Goal: Task Accomplishment & Management: Complete application form

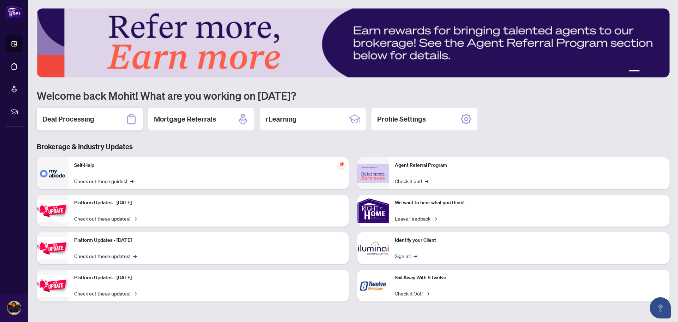
click at [106, 119] on div "Deal Processing" at bounding box center [90, 119] width 106 height 23
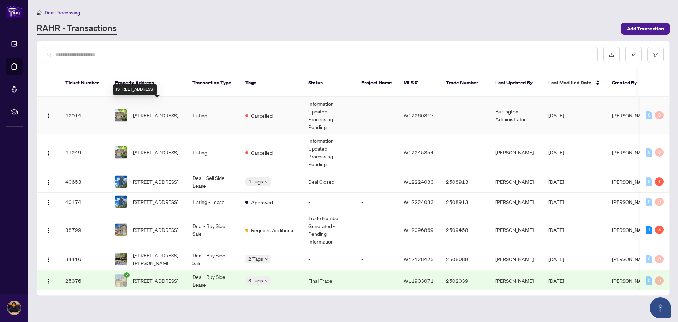
drag, startPoint x: 180, startPoint y: 112, endPoint x: 134, endPoint y: 104, distance: 47.7
click at [134, 111] on span "[STREET_ADDRESS]" at bounding box center [155, 115] width 45 height 8
drag, startPoint x: 134, startPoint y: 102, endPoint x: 177, endPoint y: 109, distance: 44.3
click at [177, 111] on span "[STREET_ADDRESS]" at bounding box center [155, 115] width 45 height 8
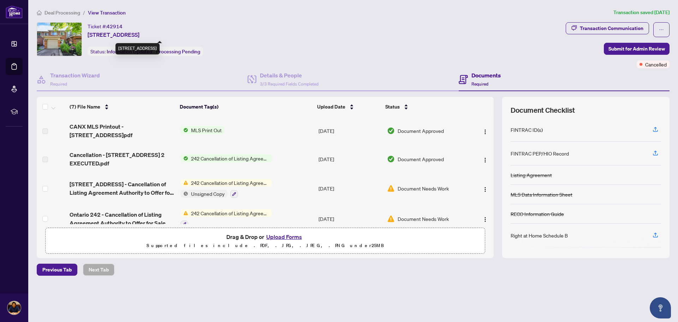
drag, startPoint x: 245, startPoint y: 36, endPoint x: 153, endPoint y: 37, distance: 92.2
click at [153, 37] on div "Ticket #: 42914 [STREET_ADDRESS] Status: Information Updated - Processing Pendi…" at bounding box center [300, 39] width 526 height 34
click at [203, 46] on div "Ticket #: 42914 [STREET_ADDRESS] Status: Information Updated - Processing Pendi…" at bounding box center [145, 39] width 115 height 34
drag, startPoint x: 209, startPoint y: 34, endPoint x: 88, endPoint y: 35, distance: 121.2
click at [88, 35] on span "[STREET_ADDRESS]" at bounding box center [114, 34] width 52 height 8
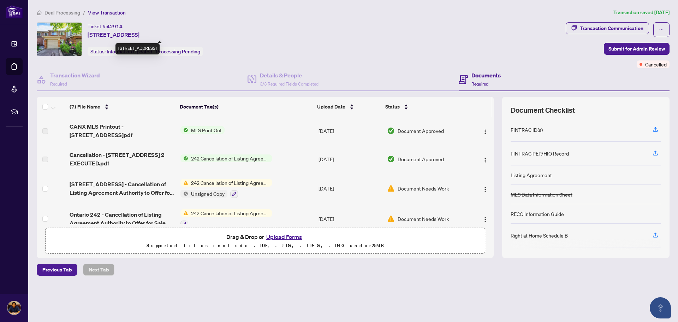
copy span "[STREET_ADDRESS]"
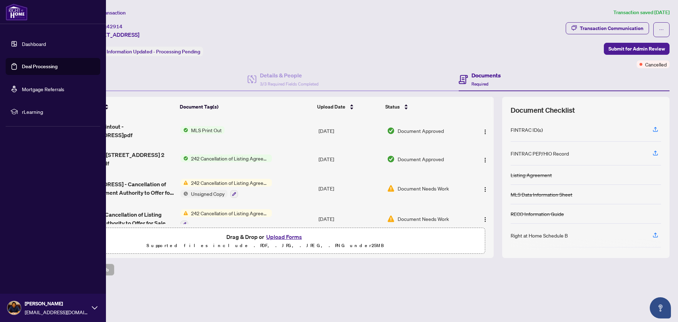
click at [22, 42] on link "Dashboard" at bounding box center [34, 44] width 24 height 6
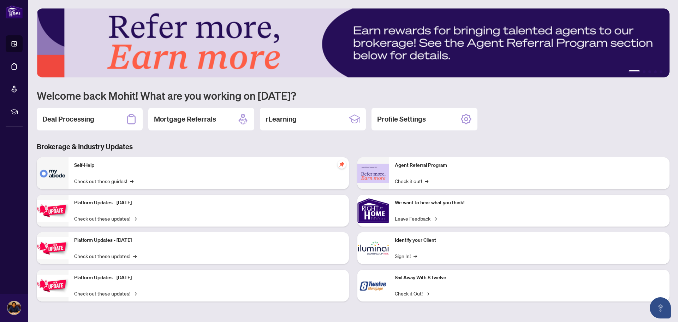
click at [605, 107] on div "1 2 3 4 5 Welcome back Mohit! What are you working on [DATE]? Deal Processing M…" at bounding box center [353, 159] width 633 height 303
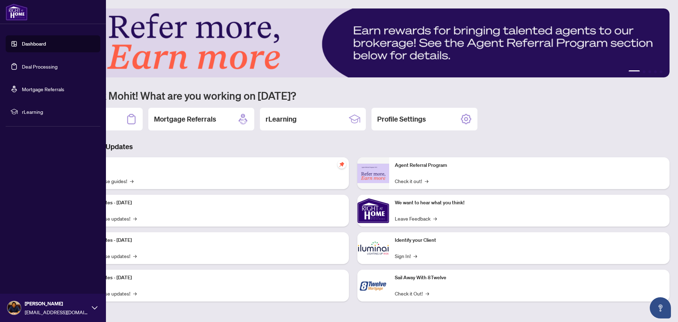
click at [34, 65] on link "Deal Processing" at bounding box center [40, 66] width 36 height 6
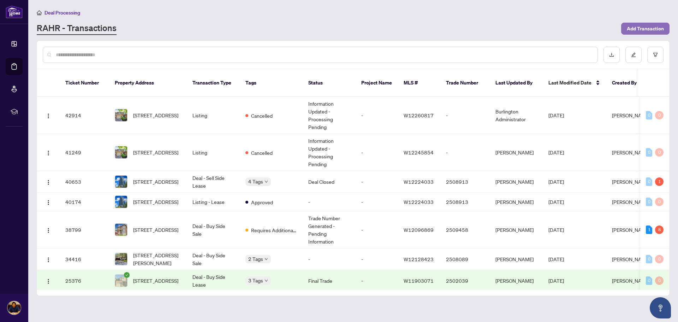
click at [641, 30] on span "Add Transaction" at bounding box center [645, 28] width 37 height 11
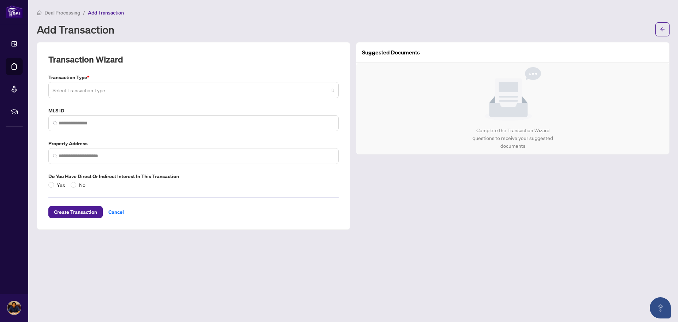
click at [96, 90] on input "search" at bounding box center [190, 91] width 275 height 16
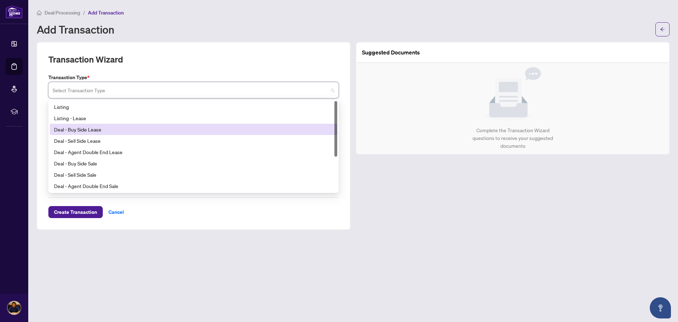
click at [82, 133] on div "Deal - Buy Side Lease" at bounding box center [193, 129] width 279 height 8
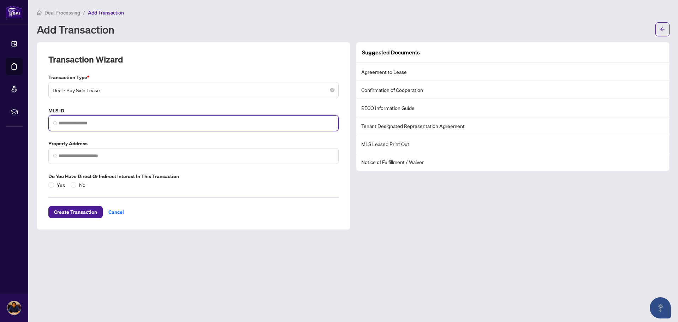
click at [96, 123] on input "search" at bounding box center [196, 122] width 275 height 7
click at [127, 93] on span "Deal - Buy Side Lease" at bounding box center [194, 89] width 282 height 13
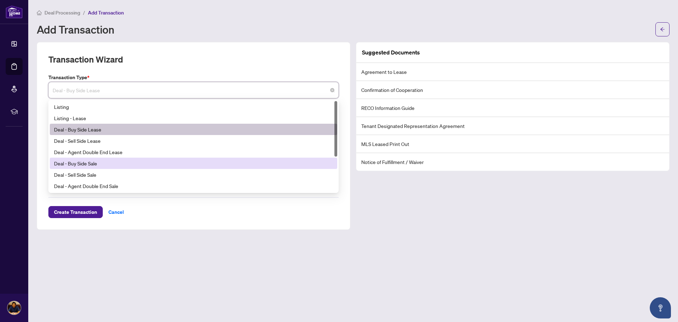
click at [117, 165] on div "Deal - Buy Side Sale" at bounding box center [193, 163] width 279 height 8
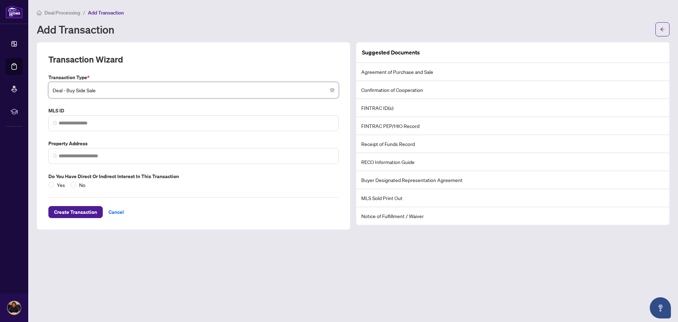
click at [135, 91] on span "Deal - Buy Side Sale" at bounding box center [194, 89] width 282 height 13
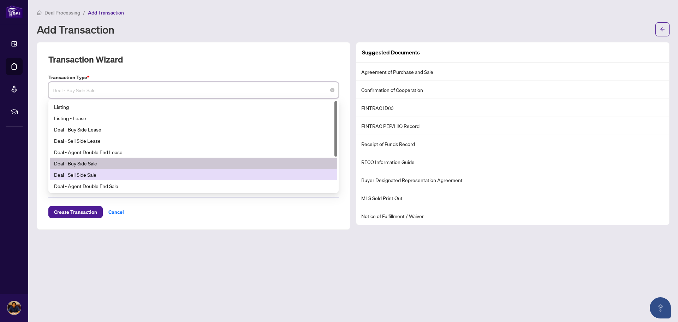
click at [106, 177] on div "Deal - Sell Side Sale" at bounding box center [193, 175] width 279 height 8
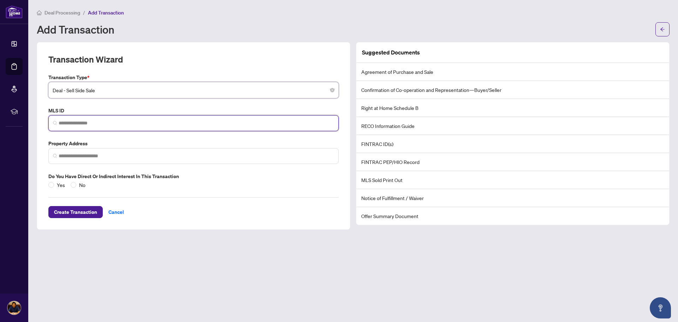
click at [131, 125] on input "search" at bounding box center [196, 122] width 275 height 7
click at [147, 95] on span "Deal - Sell Side Sale" at bounding box center [194, 89] width 282 height 13
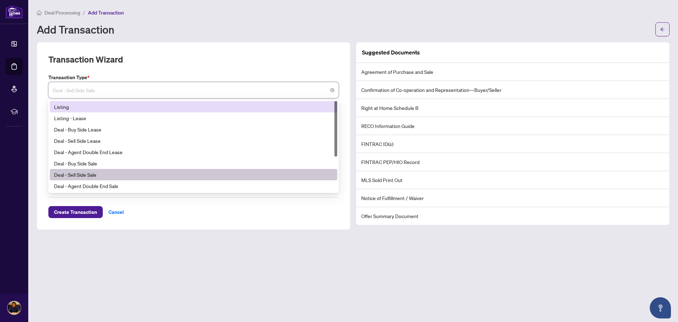
click at [86, 108] on div "Listing" at bounding box center [193, 107] width 279 height 8
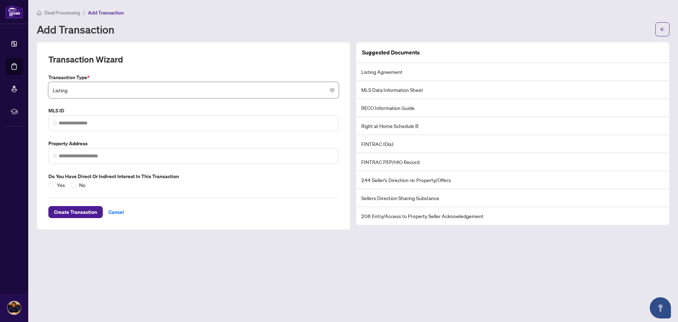
click at [137, 88] on span "Listing" at bounding box center [194, 89] width 282 height 13
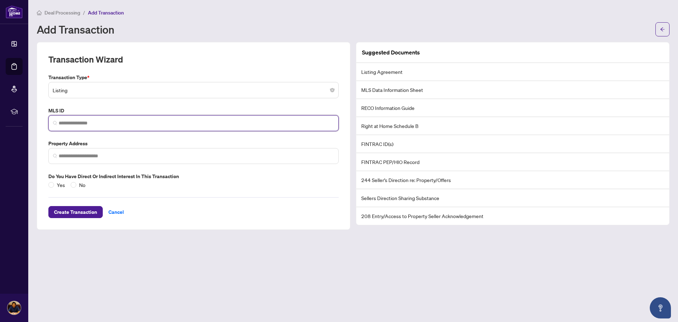
click at [75, 124] on input "search" at bounding box center [196, 122] width 275 height 7
paste input "*********"
type input "*********"
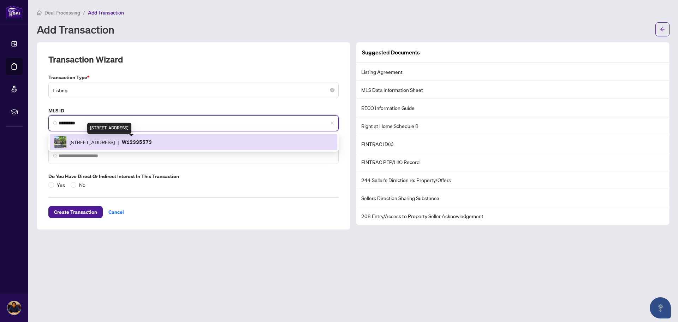
click at [99, 141] on span "[STREET_ADDRESS]" at bounding box center [92, 142] width 45 height 8
type input "**********"
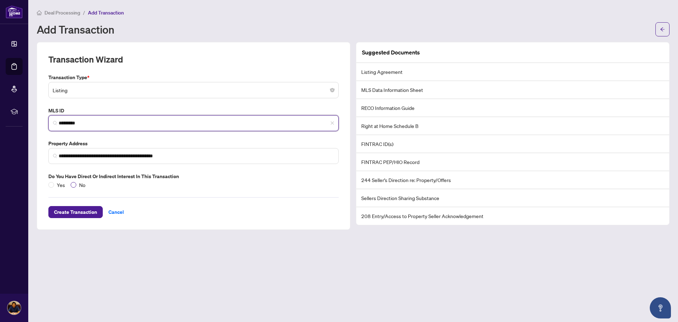
type input "*********"
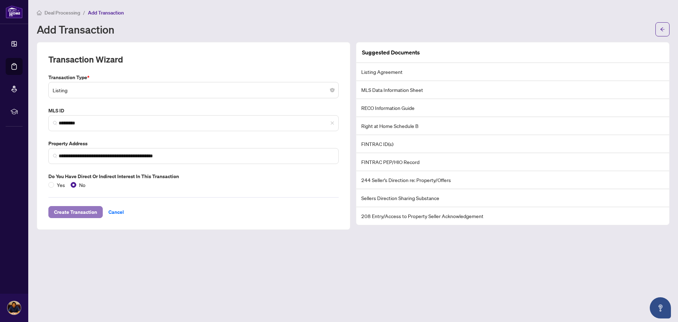
click at [69, 211] on span "Create Transaction" at bounding box center [75, 211] width 43 height 11
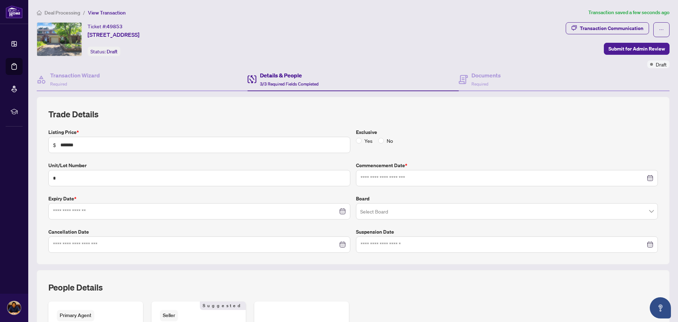
type input "**********"
drag, startPoint x: 95, startPoint y: 146, endPoint x: 51, endPoint y: 147, distance: 44.9
click at [51, 147] on span "$ *******" at bounding box center [199, 145] width 302 height 16
click at [399, 214] on input "search" at bounding box center [503, 213] width 287 height 16
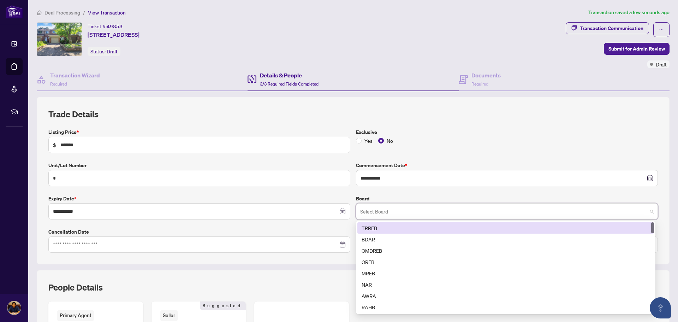
click at [362, 226] on div "TRREB" at bounding box center [506, 228] width 288 height 8
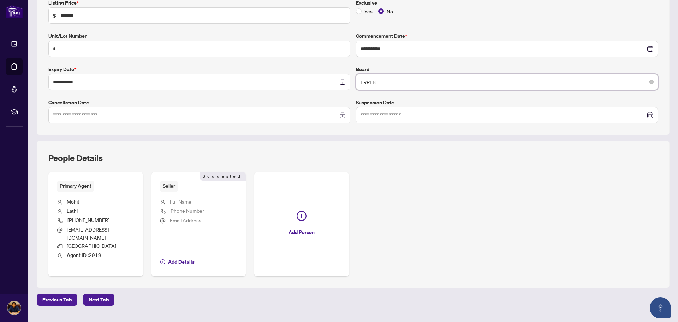
scroll to position [139, 0]
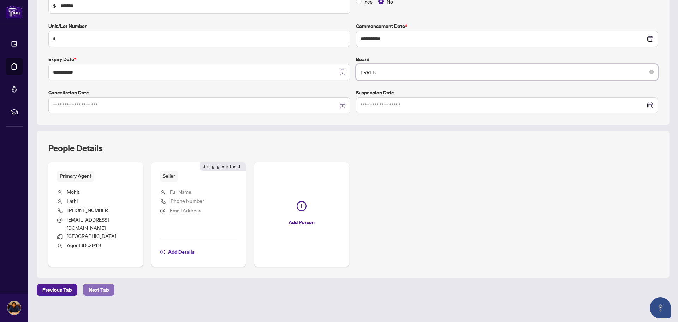
click at [102, 285] on span "Next Tab" at bounding box center [99, 289] width 20 height 11
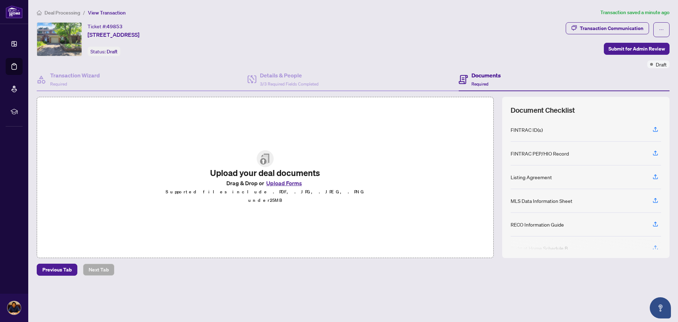
click at [296, 188] on button "Upload Forms" at bounding box center [284, 182] width 40 height 9
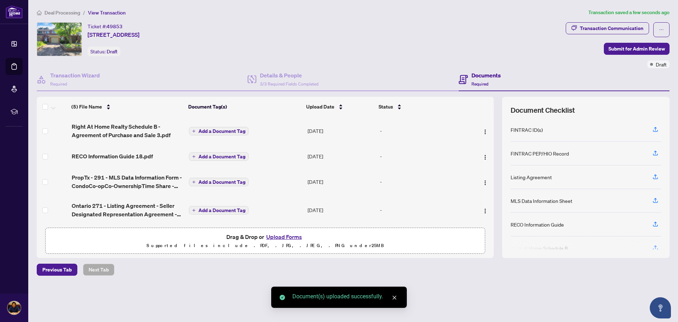
scroll to position [31, 0]
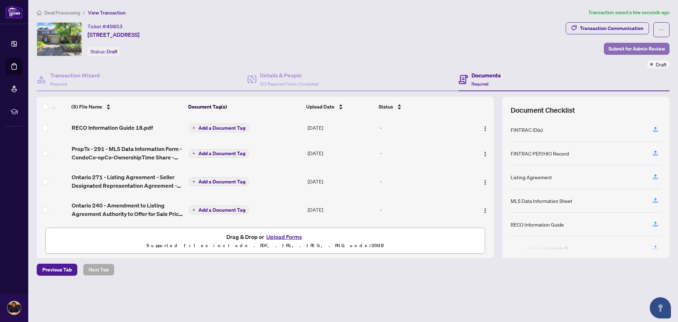
click at [628, 51] on span "Submit for Admin Review" at bounding box center [637, 48] width 57 height 11
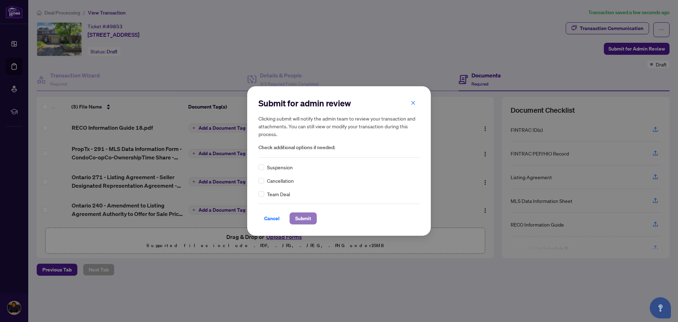
click at [297, 217] on span "Submit" at bounding box center [303, 218] width 16 height 11
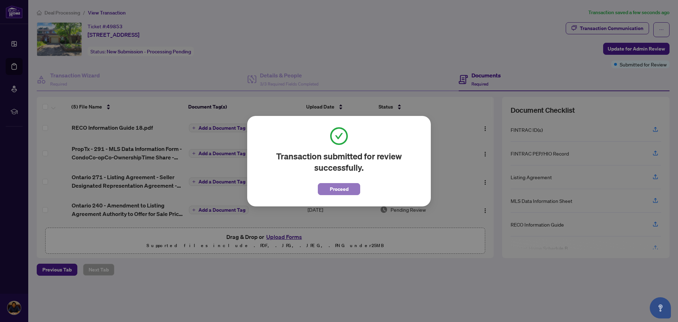
click at [342, 190] on span "Proceed" at bounding box center [339, 188] width 19 height 11
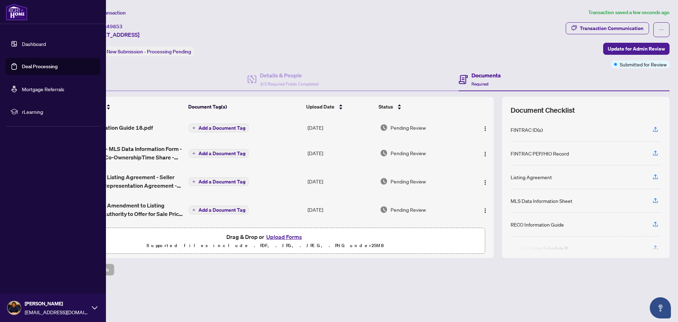
click at [32, 41] on link "Dashboard" at bounding box center [34, 44] width 24 height 6
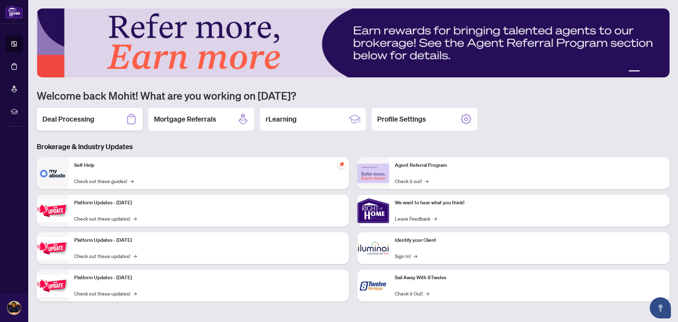
click at [100, 120] on div "Deal Processing" at bounding box center [90, 119] width 106 height 23
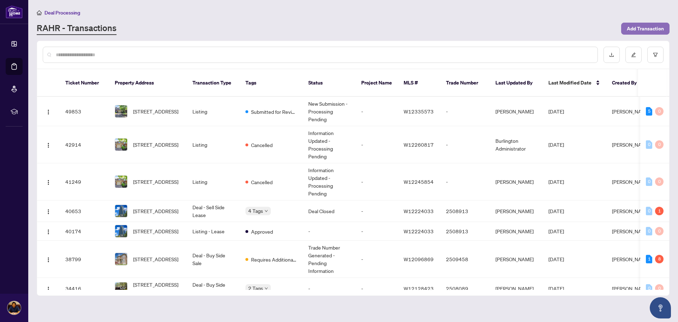
click at [657, 27] on span "Add Transaction" at bounding box center [645, 28] width 37 height 11
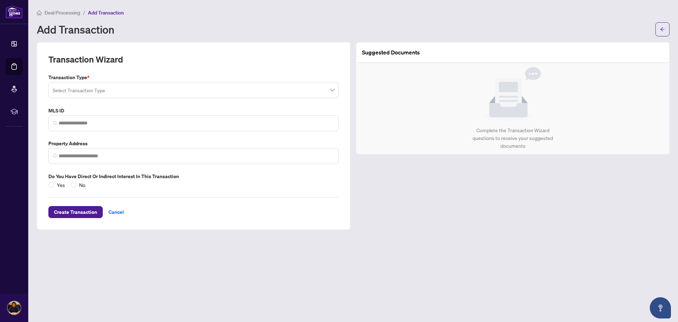
click at [112, 94] on input "search" at bounding box center [190, 91] width 275 height 16
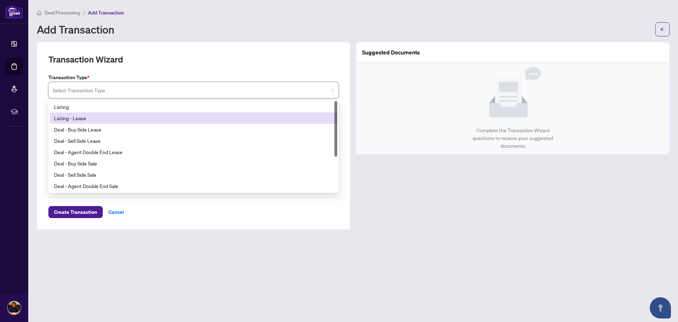
click at [100, 119] on div "Listing - Lease" at bounding box center [193, 118] width 279 height 8
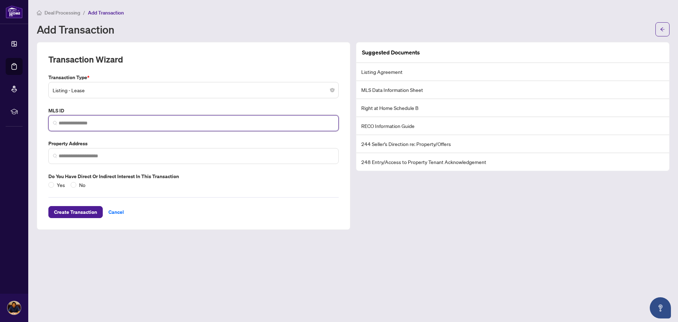
click at [100, 126] on input "search" at bounding box center [196, 122] width 275 height 7
paste input "*********"
type input "*********"
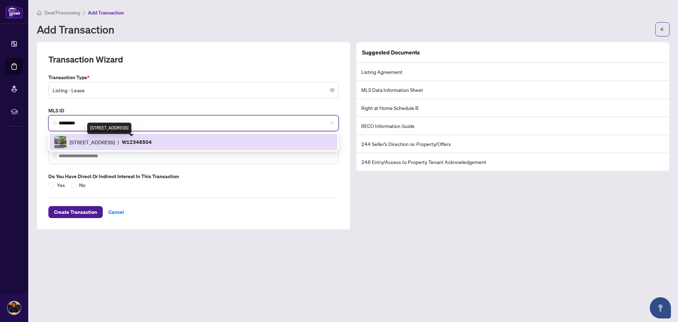
click at [96, 142] on span "[STREET_ADDRESS]" at bounding box center [92, 142] width 45 height 8
type input "**********"
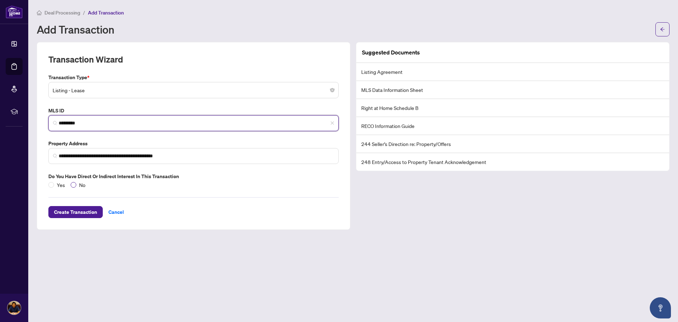
type input "*********"
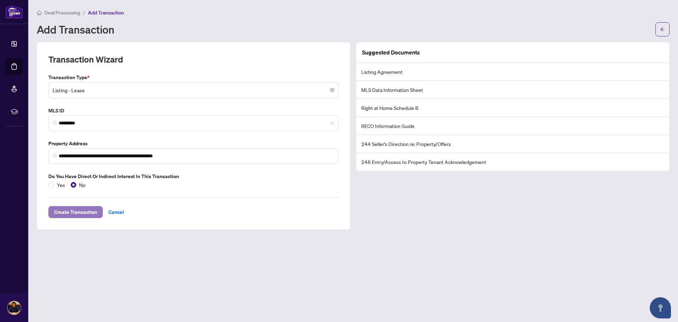
click at [65, 207] on span "Create Transaction" at bounding box center [75, 211] width 43 height 11
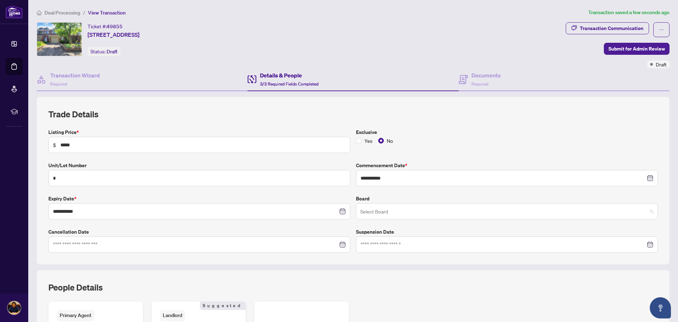
click at [389, 212] on input "search" at bounding box center [503, 213] width 287 height 16
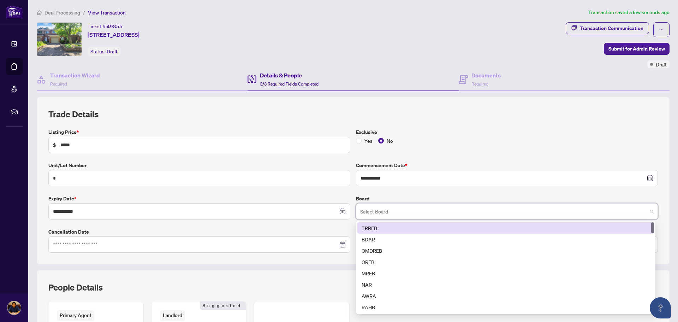
click at [383, 227] on div "TRREB" at bounding box center [506, 228] width 288 height 8
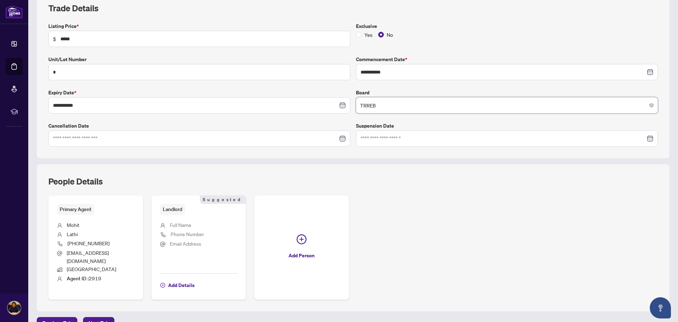
scroll to position [139, 0]
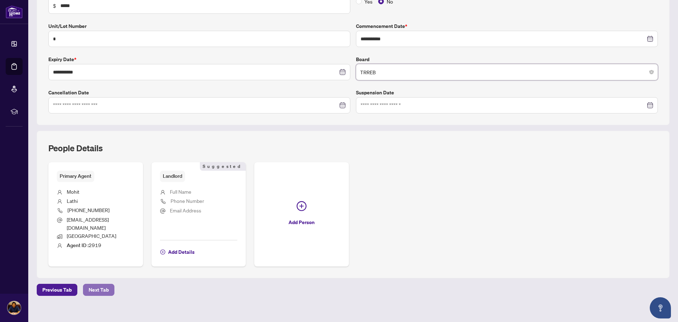
click at [89, 284] on span "Next Tab" at bounding box center [99, 289] width 20 height 11
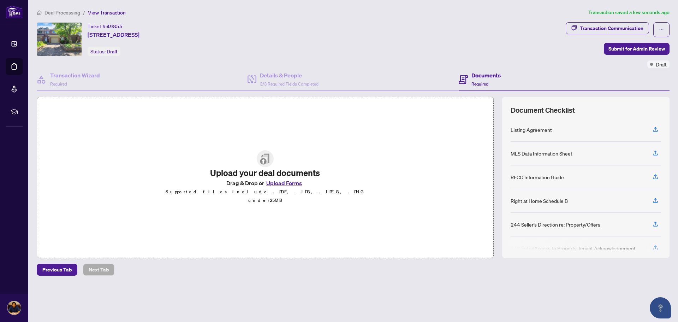
click at [293, 186] on button "Upload Forms" at bounding box center [284, 182] width 40 height 9
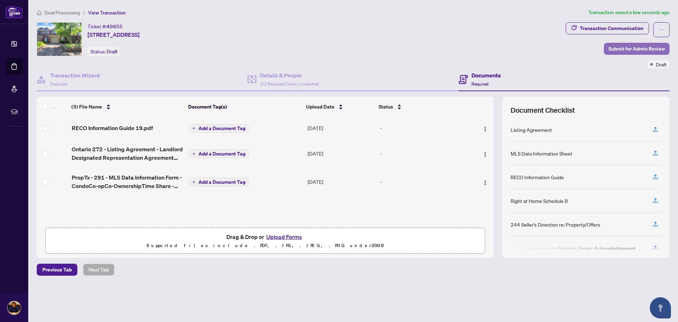
click at [628, 47] on span "Submit for Admin Review" at bounding box center [637, 48] width 57 height 11
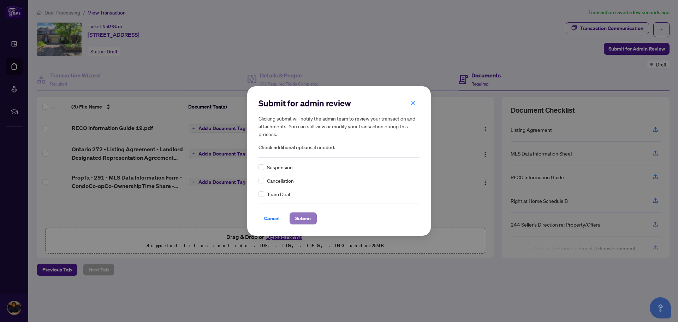
click at [295, 222] on span "Submit" at bounding box center [303, 218] width 16 height 11
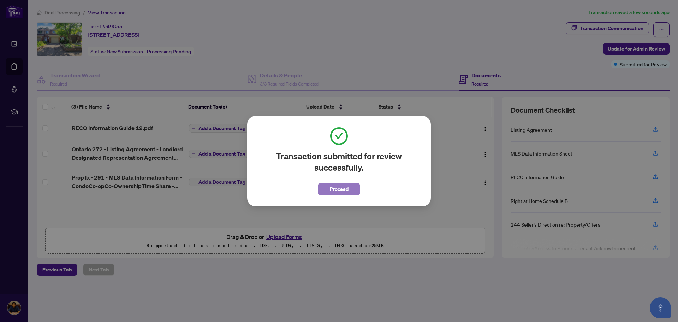
click at [337, 184] on span "Proceed" at bounding box center [339, 188] width 19 height 11
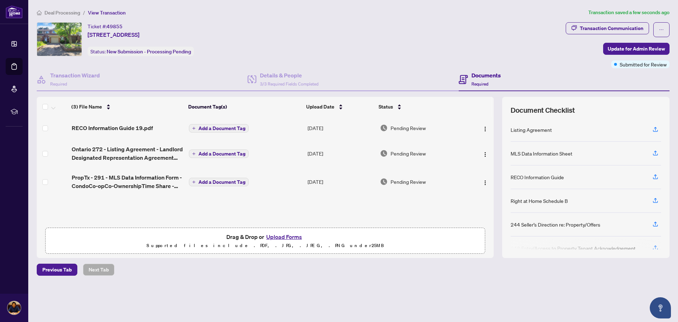
click at [66, 11] on span "Deal Processing" at bounding box center [63, 13] width 36 height 6
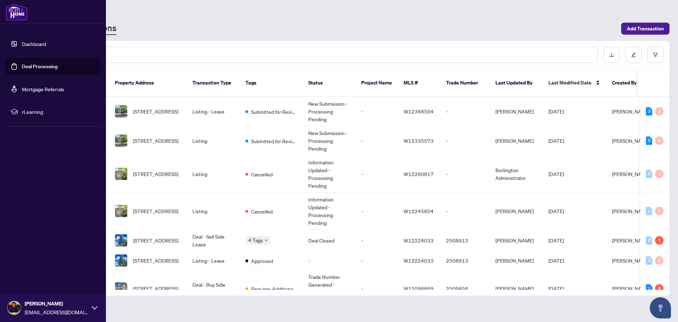
click at [26, 64] on link "Deal Processing" at bounding box center [40, 66] width 36 height 6
click at [30, 47] on link "Dashboard" at bounding box center [34, 44] width 24 height 6
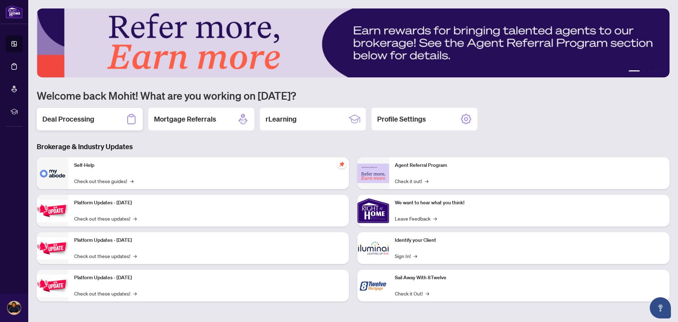
click at [101, 121] on div "Deal Processing" at bounding box center [90, 119] width 106 height 23
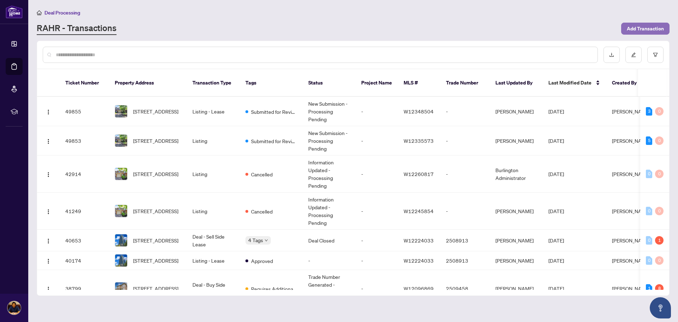
click at [638, 26] on span "Add Transaction" at bounding box center [645, 28] width 37 height 11
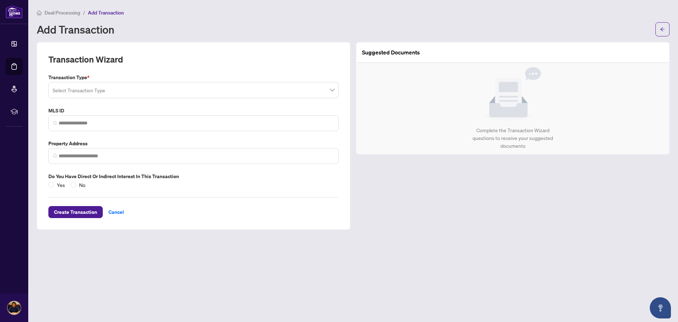
click at [144, 89] on input "search" at bounding box center [190, 91] width 275 height 16
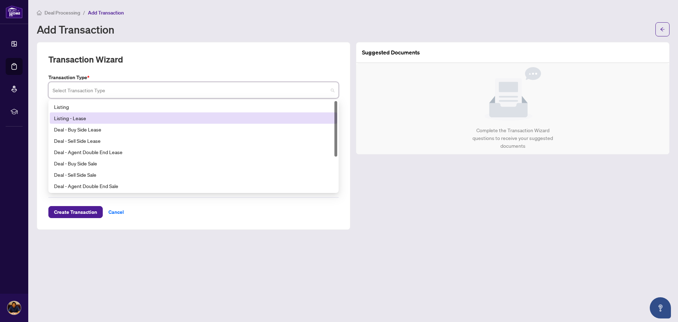
click at [85, 116] on div "Listing - Lease" at bounding box center [193, 118] width 279 height 8
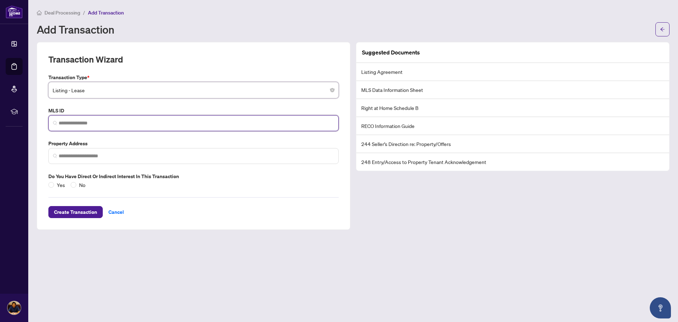
click at [81, 126] on input "search" at bounding box center [196, 122] width 275 height 7
paste input "*********"
type input "*********"
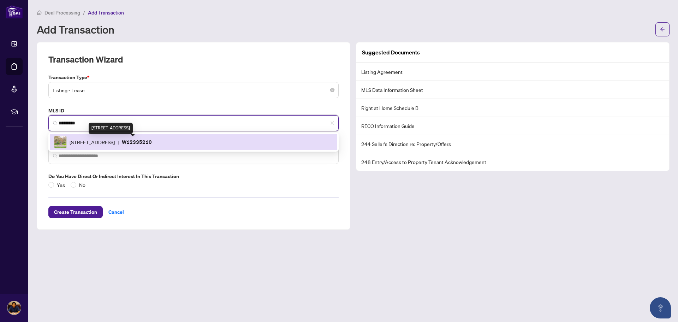
click at [81, 138] on span "[STREET_ADDRESS]" at bounding box center [92, 142] width 45 height 8
type input "**********"
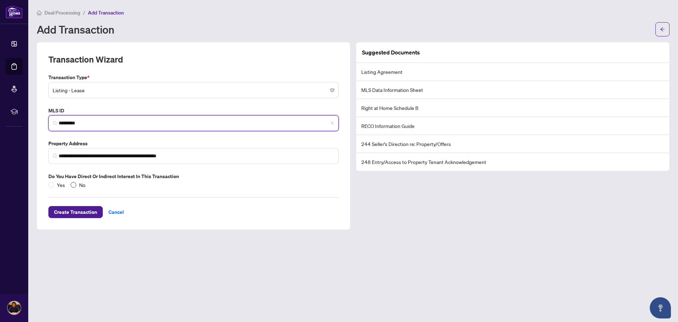
type input "*********"
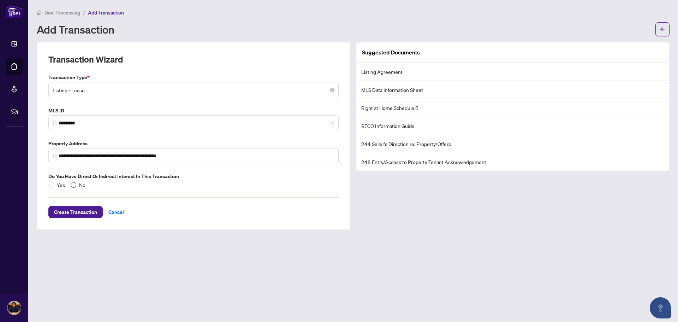
click at [80, 185] on span "No" at bounding box center [82, 185] width 12 height 8
click at [76, 212] on span "Create Transaction" at bounding box center [75, 211] width 43 height 11
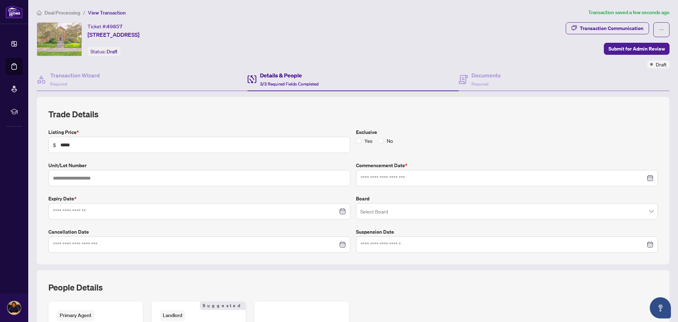
type input "**********"
click at [384, 137] on span "No" at bounding box center [390, 141] width 12 height 8
click at [379, 213] on input "search" at bounding box center [503, 213] width 287 height 16
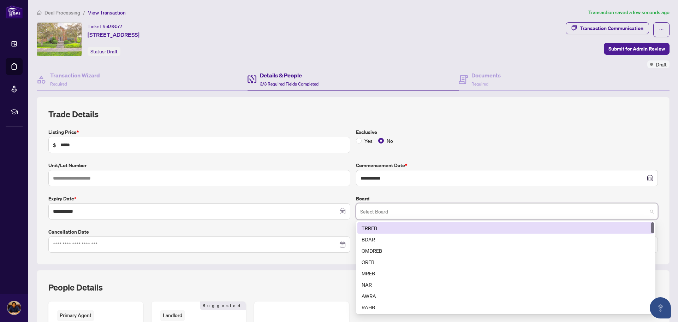
click at [374, 230] on div "TRREB" at bounding box center [506, 228] width 288 height 8
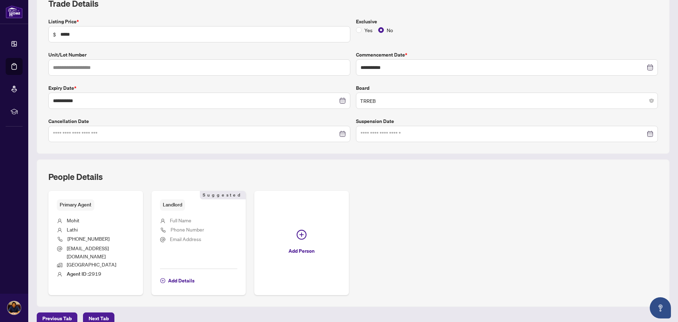
scroll to position [139, 0]
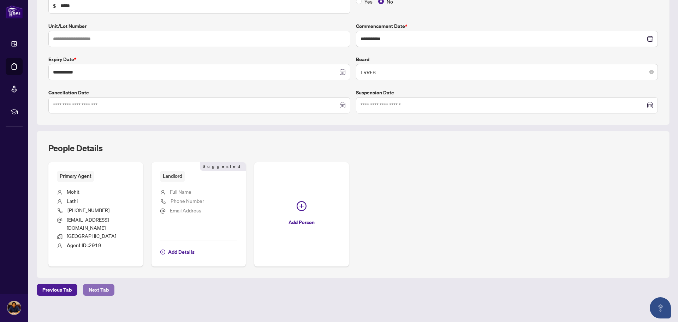
click at [102, 284] on span "Next Tab" at bounding box center [99, 289] width 20 height 11
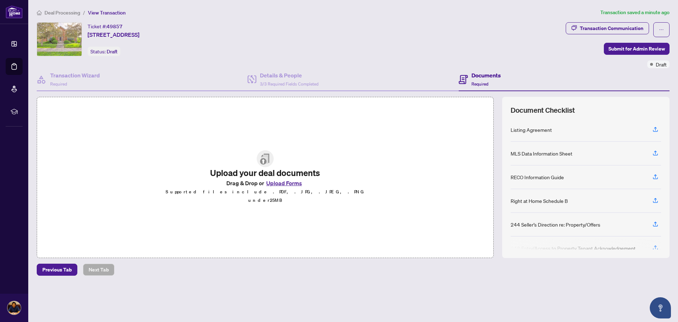
click at [291, 186] on button "Upload Forms" at bounding box center [284, 182] width 40 height 9
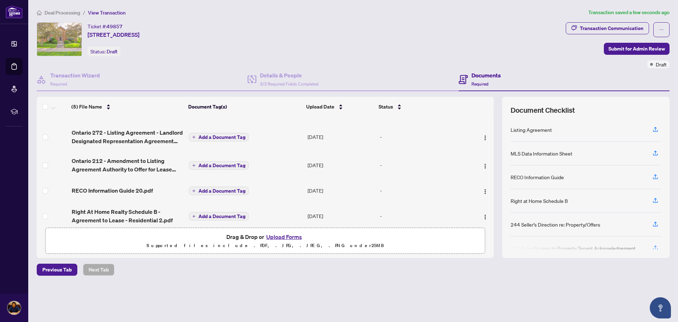
scroll to position [31, 0]
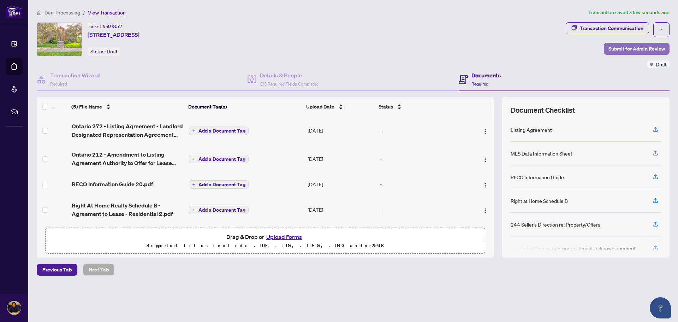
click at [624, 49] on span "Submit for Admin Review" at bounding box center [637, 48] width 57 height 11
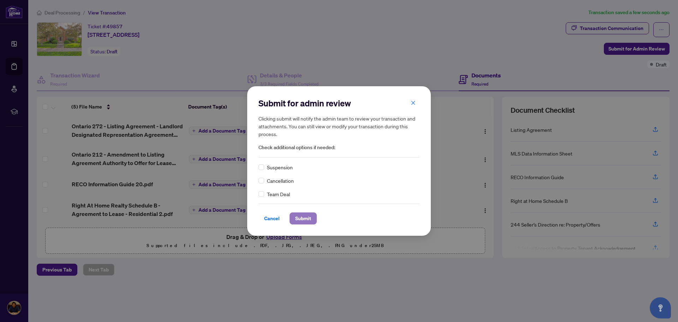
click at [297, 219] on span "Submit" at bounding box center [303, 218] width 16 height 11
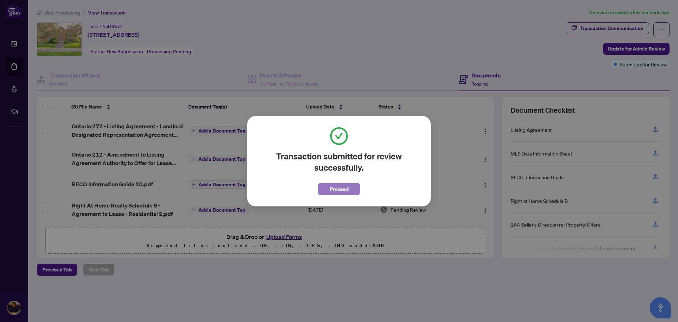
click at [329, 189] on button "Proceed" at bounding box center [339, 189] width 42 height 12
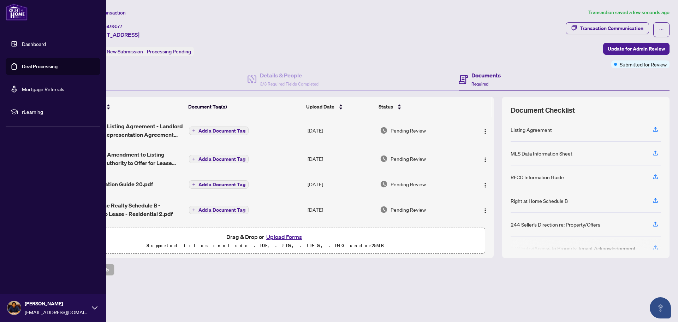
click at [22, 65] on link "Deal Processing" at bounding box center [40, 66] width 36 height 6
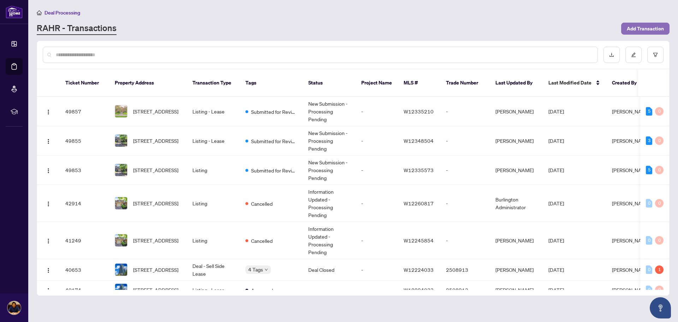
click at [649, 31] on span "Add Transaction" at bounding box center [645, 28] width 37 height 11
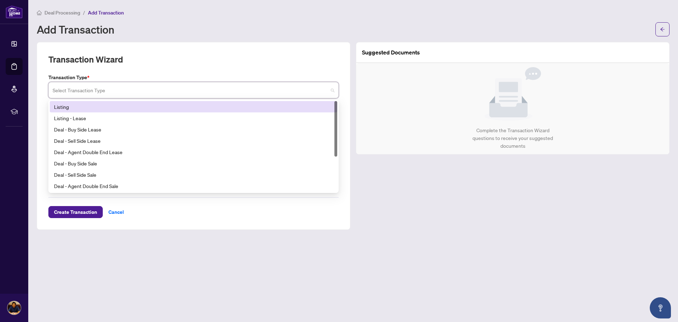
click at [107, 89] on input "search" at bounding box center [190, 91] width 275 height 16
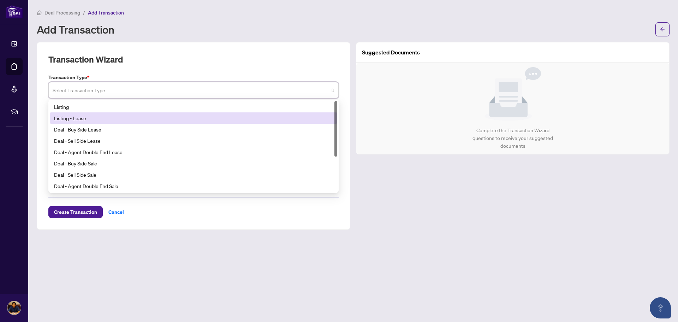
click at [95, 120] on div "Listing - Lease" at bounding box center [193, 118] width 279 height 8
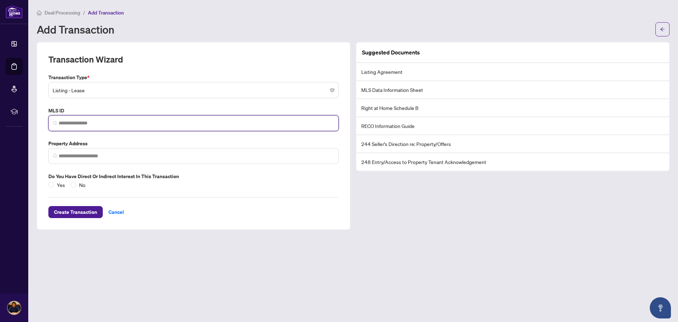
click at [112, 122] on input "search" at bounding box center [196, 122] width 275 height 7
paste input "*********"
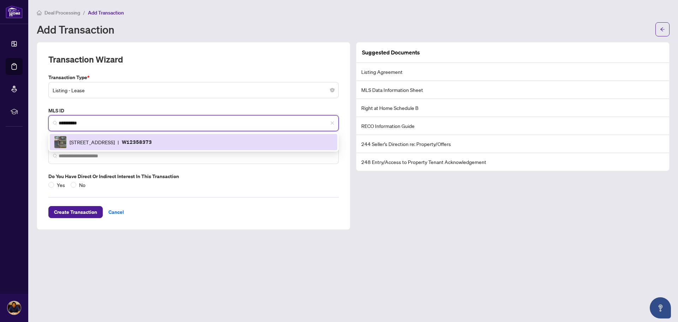
click at [111, 142] on span "[STREET_ADDRESS]" at bounding box center [92, 142] width 45 height 8
type input "*********"
type input "**********"
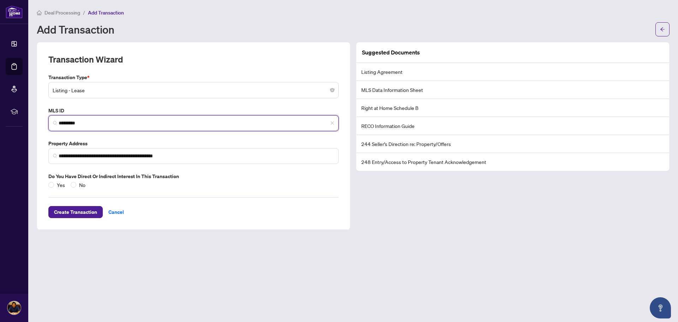
type input "*********"
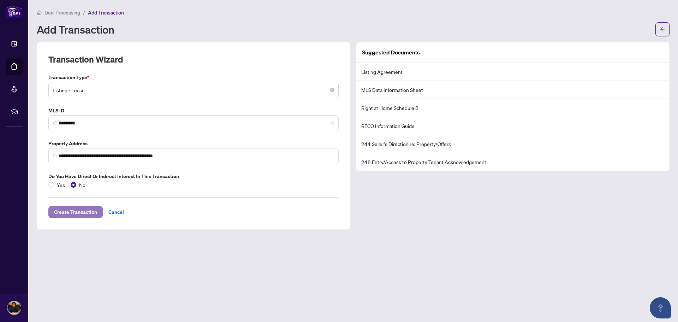
click at [75, 214] on span "Create Transaction" at bounding box center [75, 211] width 43 height 11
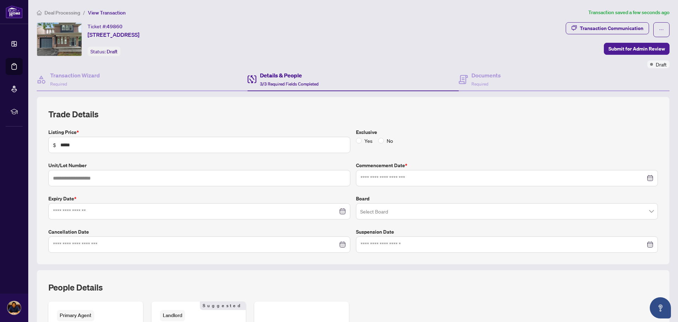
type input "**********"
click at [384, 141] on span "No" at bounding box center [390, 141] width 12 height 8
click at [391, 212] on input "search" at bounding box center [503, 213] width 287 height 16
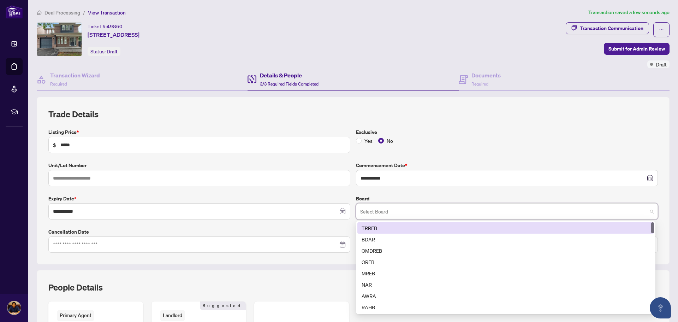
click at [380, 229] on div "TRREB" at bounding box center [506, 228] width 288 height 8
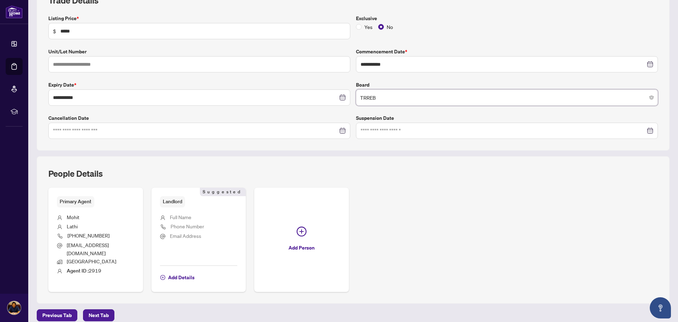
scroll to position [139, 0]
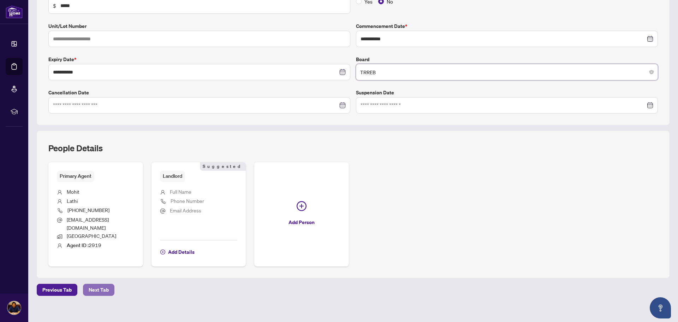
click at [99, 284] on span "Next Tab" at bounding box center [99, 289] width 20 height 11
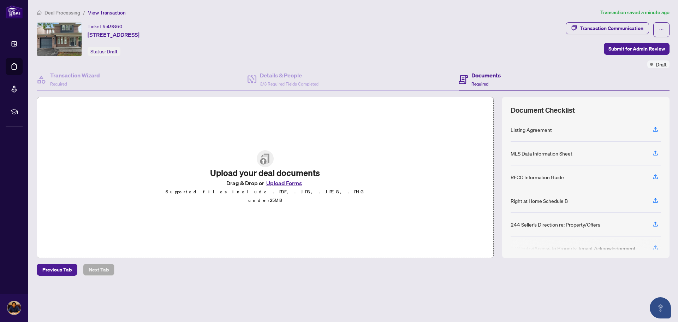
click at [283, 188] on button "Upload Forms" at bounding box center [284, 182] width 40 height 9
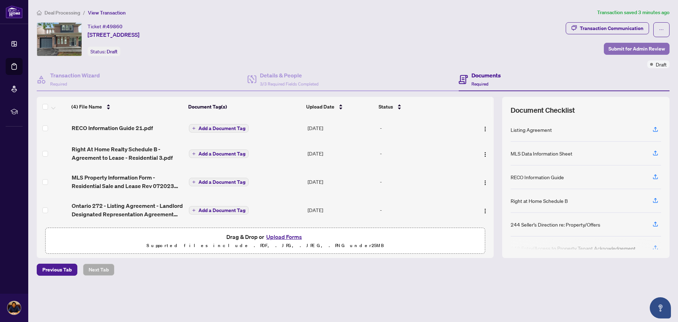
click at [623, 51] on span "Submit for Admin Review" at bounding box center [637, 48] width 57 height 11
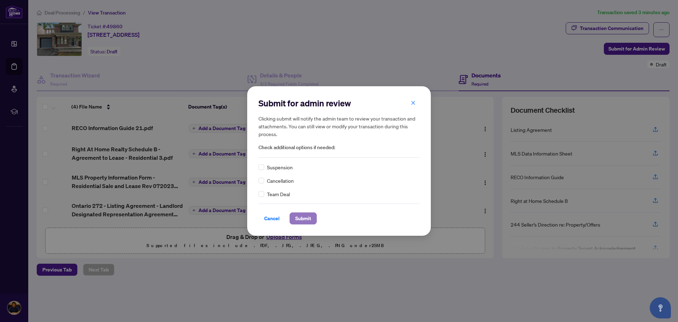
click at [298, 222] on span "Submit" at bounding box center [303, 218] width 16 height 11
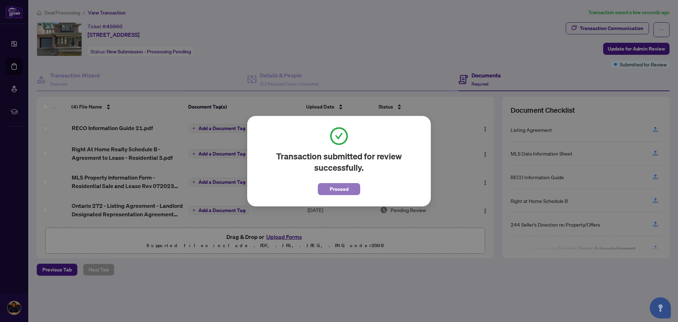
click at [337, 188] on span "Proceed" at bounding box center [339, 188] width 19 height 11
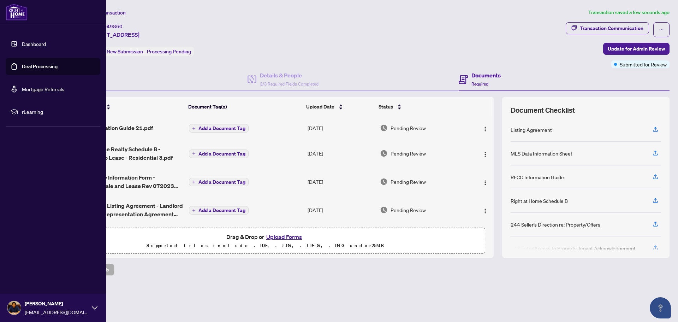
click at [31, 46] on link "Dashboard" at bounding box center [34, 44] width 24 height 6
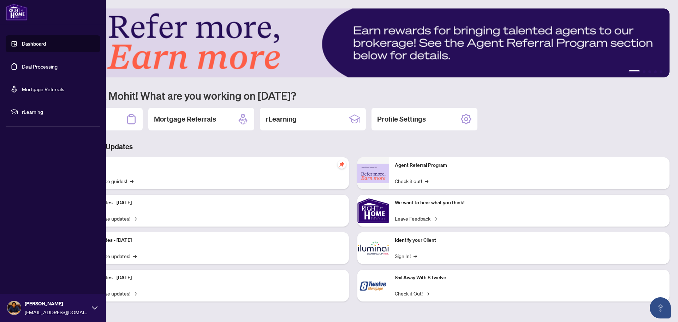
click at [30, 66] on link "Deal Processing" at bounding box center [40, 66] width 36 height 6
